Goal: Task Accomplishment & Management: Manage account settings

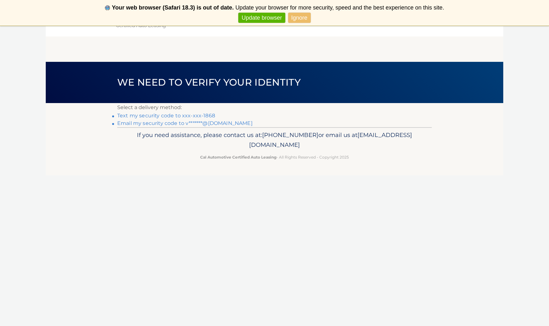
click at [201, 115] on link "Text my security code to xxx-xxx-1868" at bounding box center [166, 116] width 98 height 6
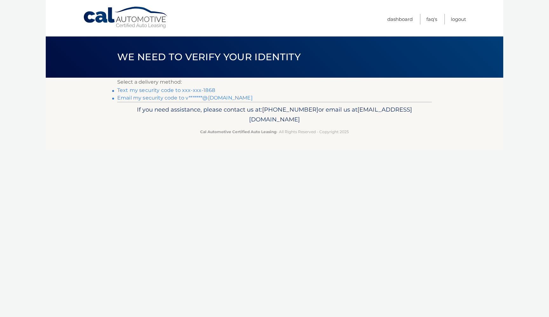
click at [208, 90] on link "Text my security code to xxx-xxx-1868" at bounding box center [166, 90] width 98 height 6
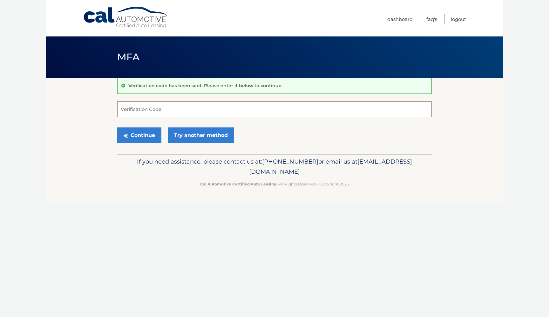
click at [154, 106] on input "Verification Code" at bounding box center [274, 110] width 314 height 16
type input "693465"
click at [139, 135] on button "Continue" at bounding box center [139, 136] width 44 height 16
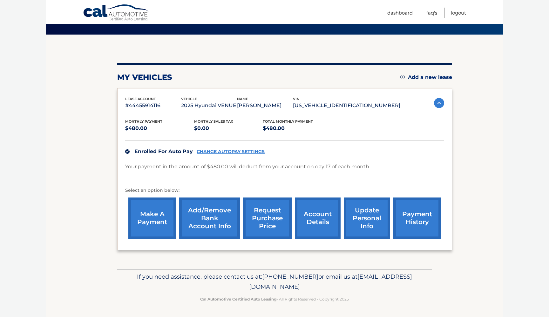
scroll to position [42, 0]
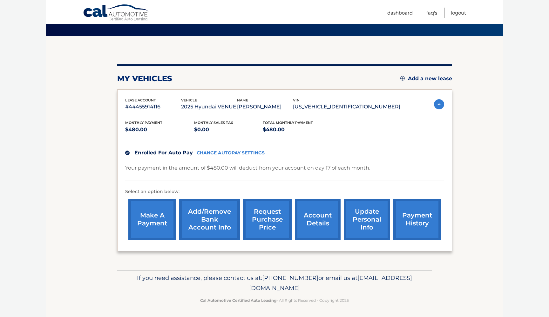
click at [419, 222] on link "payment history" at bounding box center [417, 220] width 48 height 42
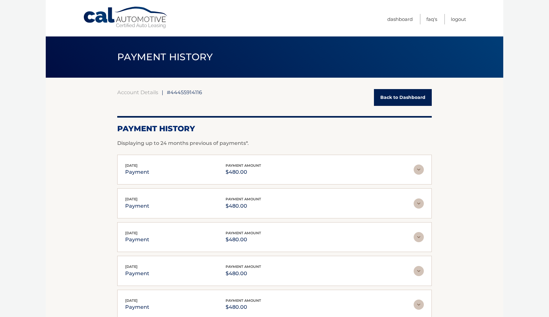
click at [417, 169] on img at bounding box center [418, 170] width 10 height 10
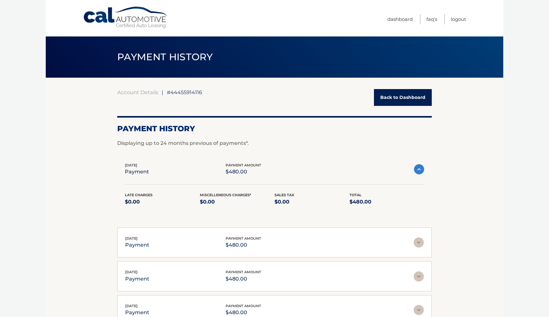
click at [413, 100] on link "Back to Dashboard" at bounding box center [403, 97] width 58 height 17
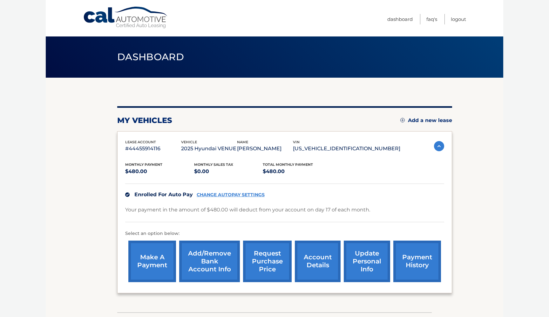
click at [235, 196] on link "CHANGE AUTOPAY SETTINGS" at bounding box center [230, 194] width 68 height 5
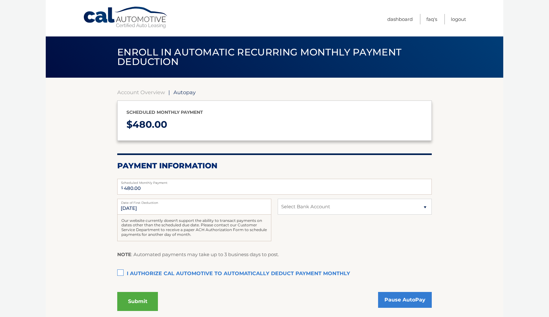
click at [143, 58] on span "Enroll in automatic recurring monthly payment deduction" at bounding box center [259, 56] width 284 height 21
click at [394, 21] on link "Dashboard" at bounding box center [399, 19] width 25 height 10
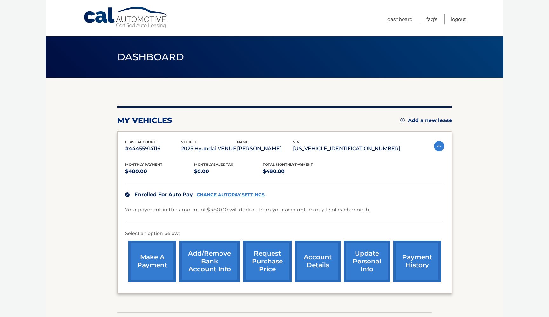
click at [418, 254] on link "payment history" at bounding box center [417, 262] width 48 height 42
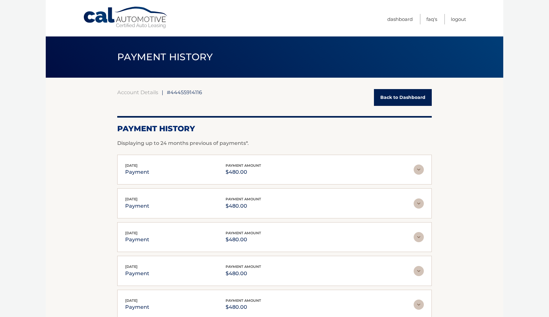
click at [345, 167] on div "[DATE] payment payment amount $480.00" at bounding box center [269, 170] width 288 height 14
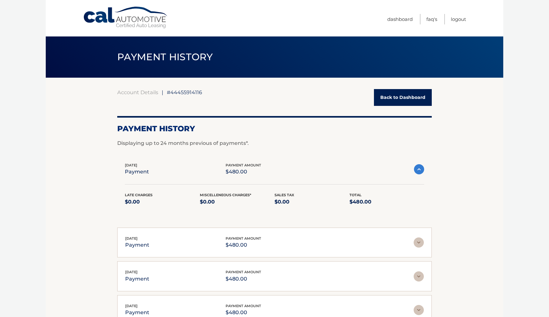
click at [185, 195] on div "Late Charges $0.00" at bounding box center [162, 199] width 75 height 14
click at [378, 103] on link "Back to Dashboard" at bounding box center [403, 97] width 58 height 17
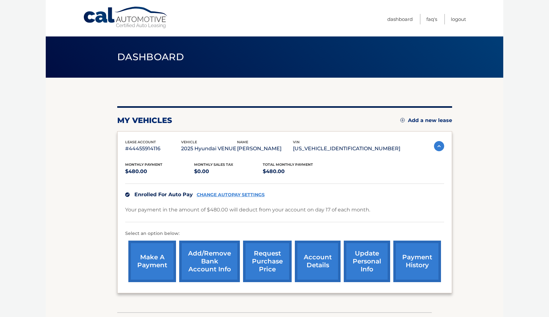
click at [321, 259] on link "account details" at bounding box center [318, 262] width 46 height 42
